Goal: Submit feedback/report problem

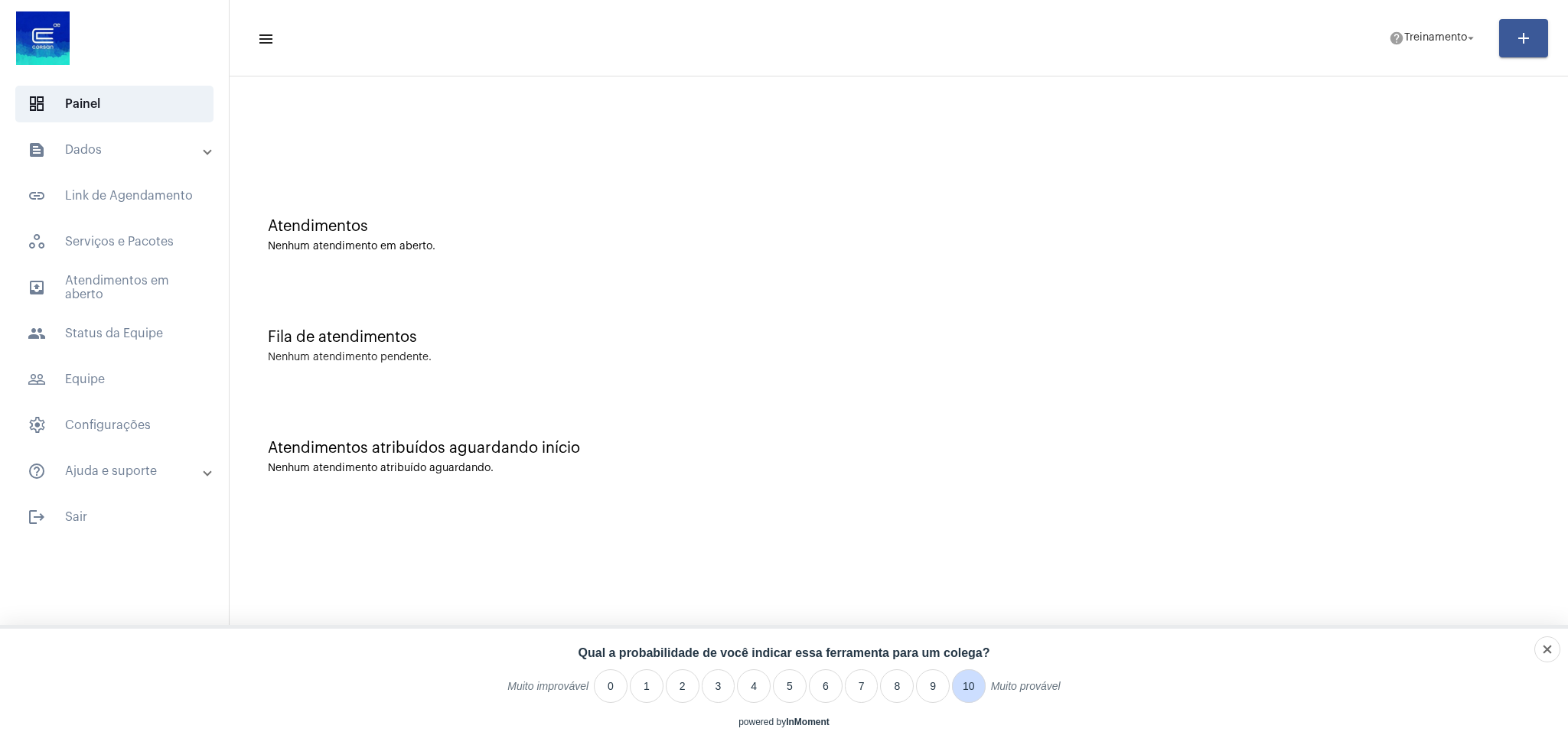
click at [962, 684] on li "10" at bounding box center [968, 686] width 34 height 34
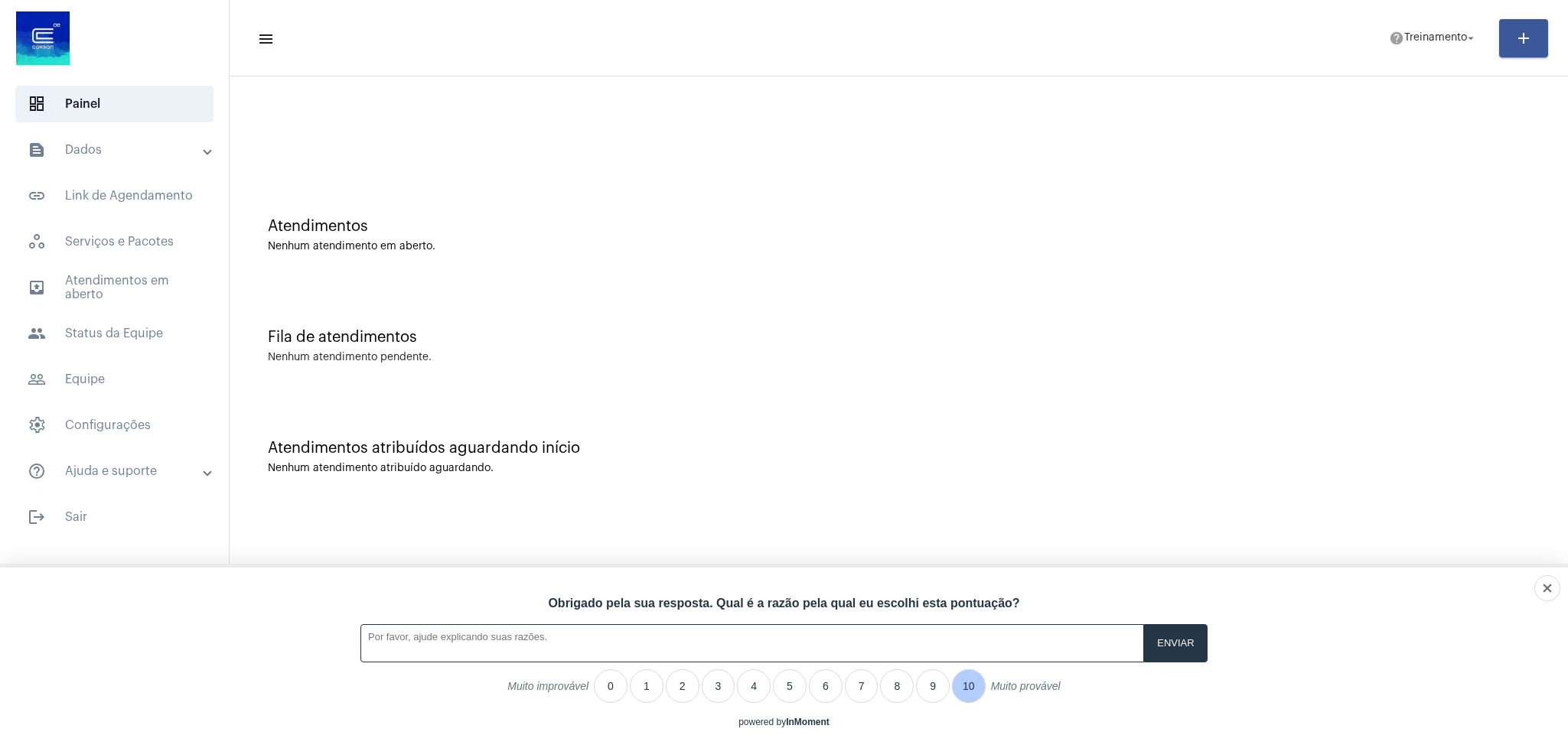
drag, startPoint x: 806, startPoint y: 641, endPoint x: 817, endPoint y: 642, distance: 11.0
click at [808, 641] on textarea "Obrigado pela sua resposta. Qual é a razão pela qual eu escolhi esta pontuação?" at bounding box center [752, 643] width 784 height 37
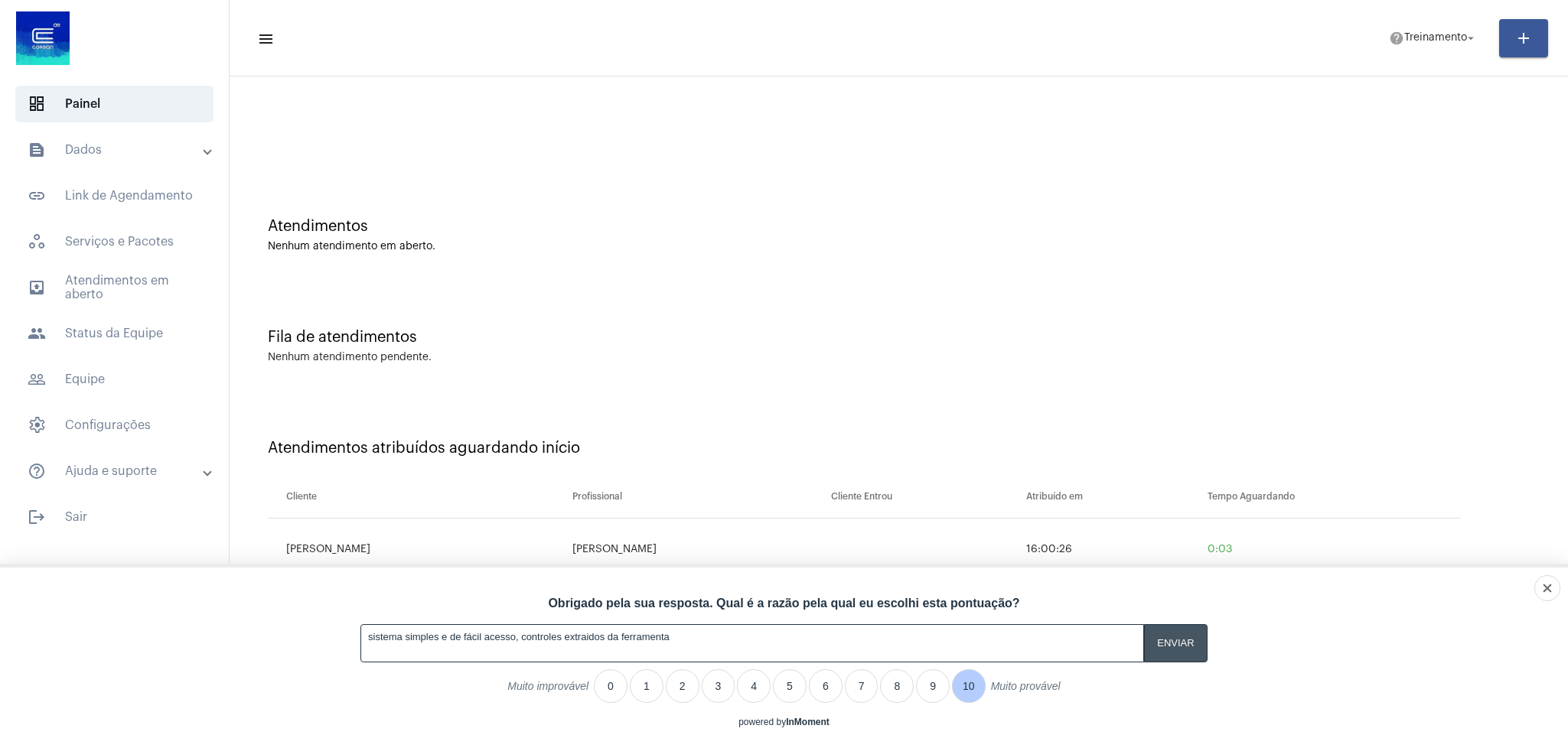
type textarea "sistema simples e de fácil acesso, controles extraidos da ferramenta"
click at [1150, 636] on input "A feedback form has popped up." at bounding box center [1175, 643] width 63 height 37
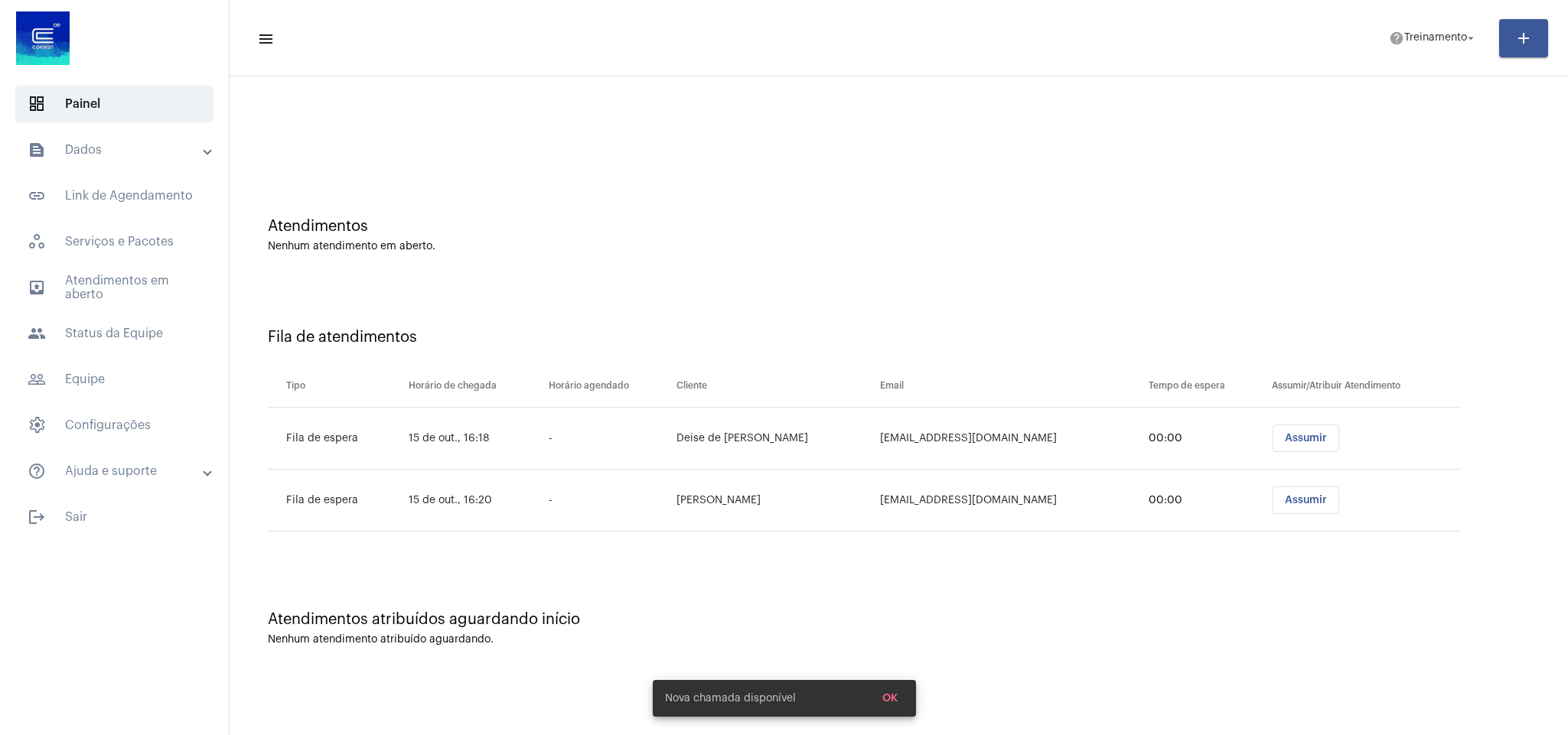
click at [721, 191] on div "Atendimentos Nenhum atendimento em aberto." at bounding box center [898, 228] width 1323 height 111
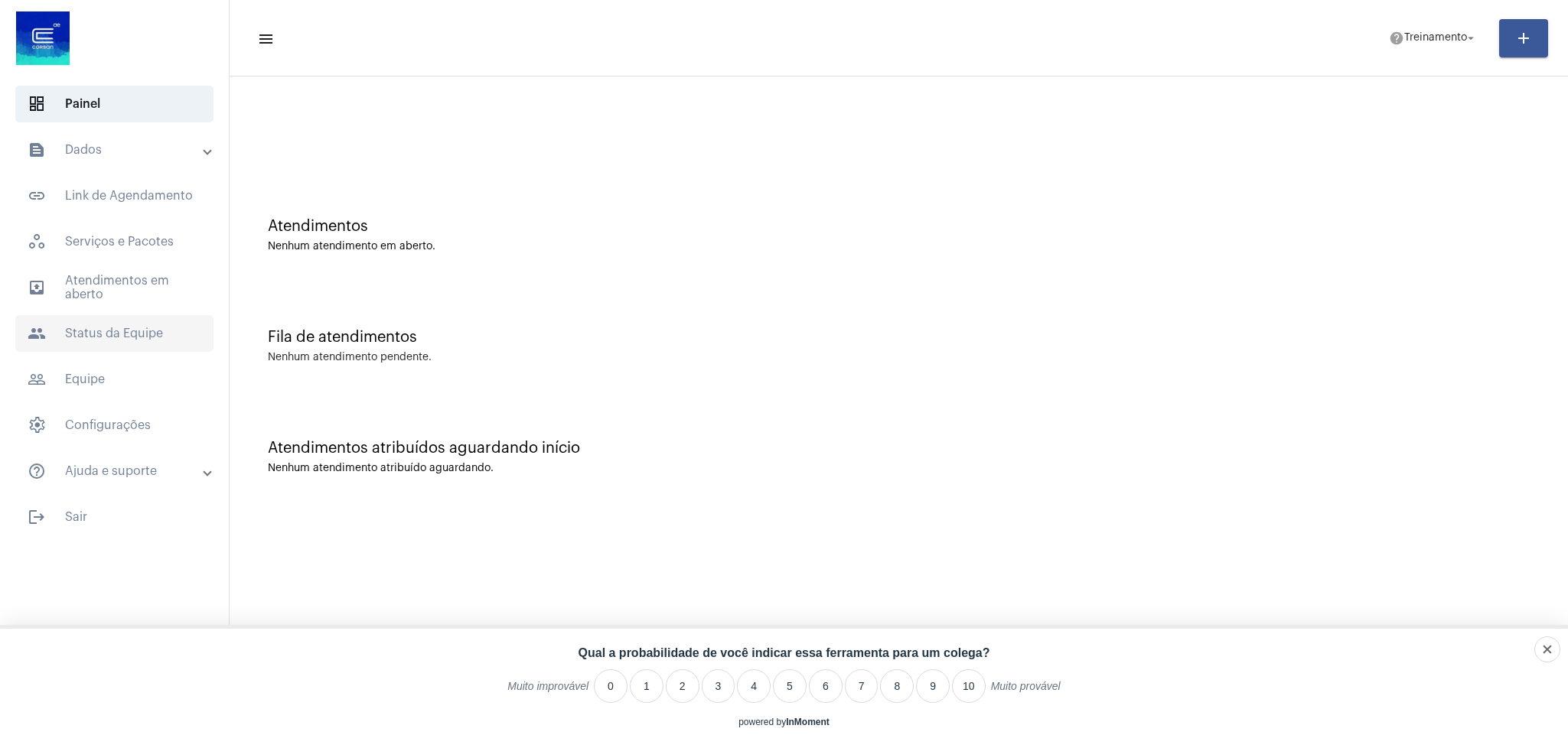
click at [120, 337] on span "people Status da Equipe" at bounding box center [115, 333] width 198 height 37
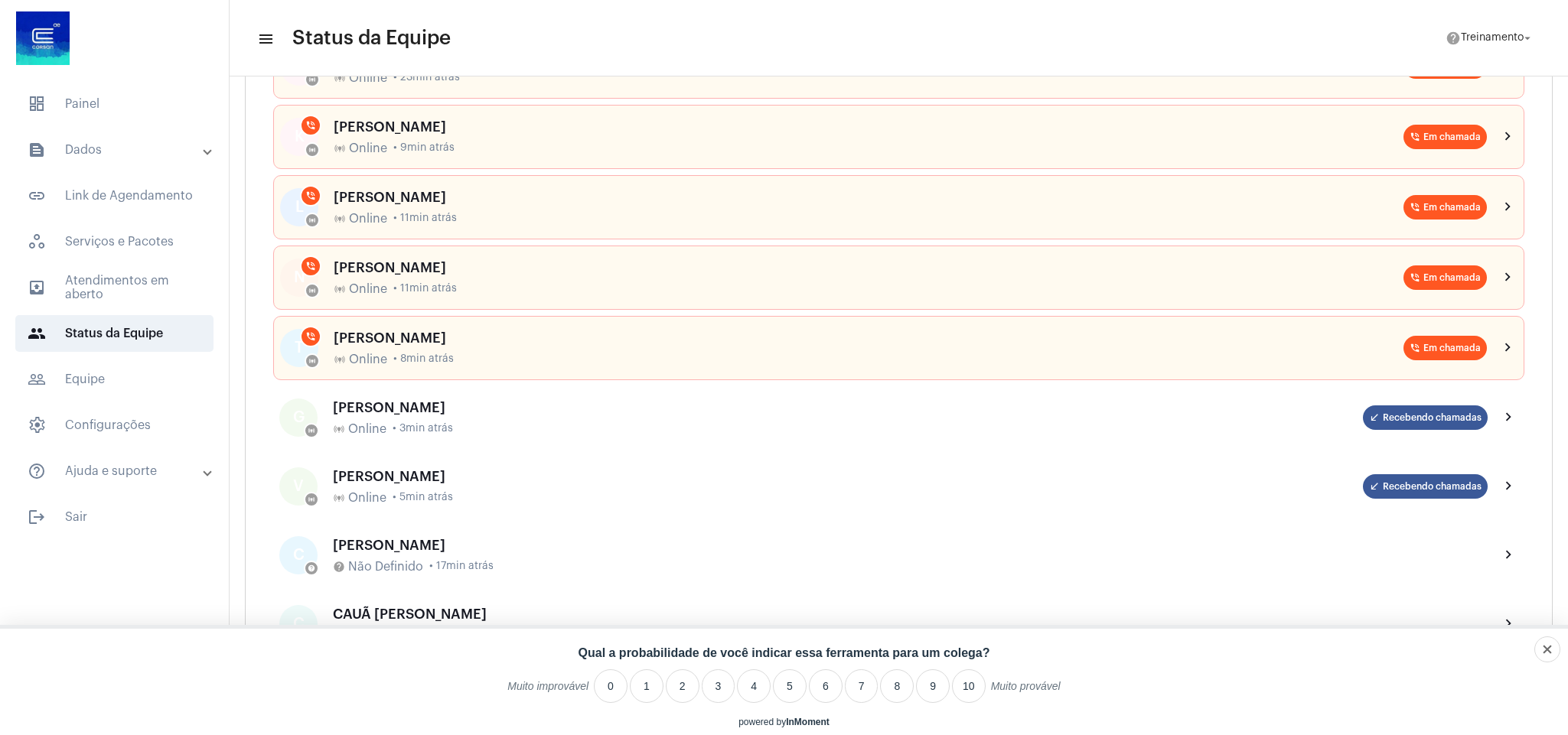
scroll to position [229, 0]
